Goal: Navigation & Orientation: Find specific page/section

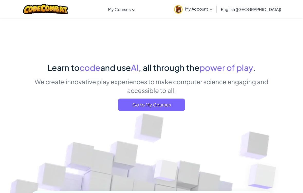
click at [267, 11] on span "English ([GEOGRAPHIC_DATA])" at bounding box center [251, 9] width 60 height 5
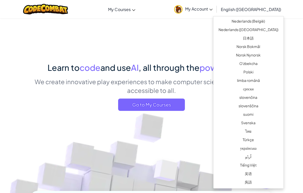
scroll to position [352, 0]
click at [251, 132] on link "ไทย" at bounding box center [248, 132] width 70 height 8
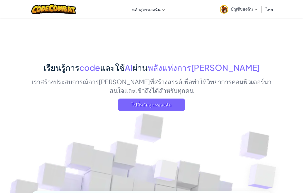
click at [167, 104] on span "ไปที่หลักสูตรของฉัน" at bounding box center [151, 104] width 67 height 12
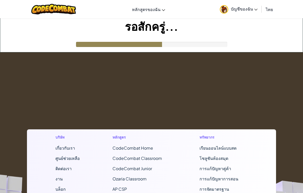
click at [258, 12] on link "บัญชีของฉัน" at bounding box center [238, 9] width 43 height 16
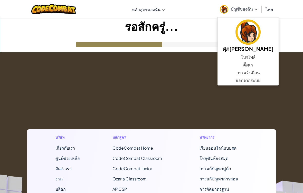
click at [252, 5] on link "บัญชีของฉัน" at bounding box center [238, 9] width 43 height 16
